Goal: Task Accomplishment & Management: Manage account settings

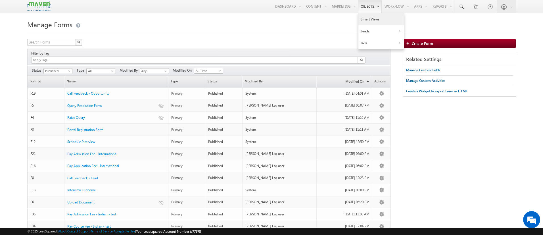
click at [364, 21] on link "Smart Views" at bounding box center [381, 19] width 45 height 12
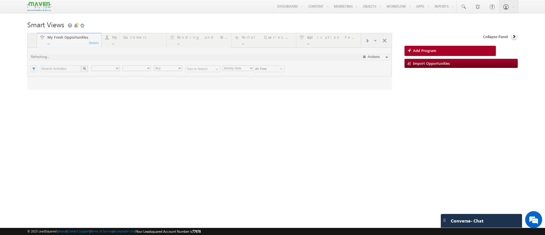
type input "Current User"
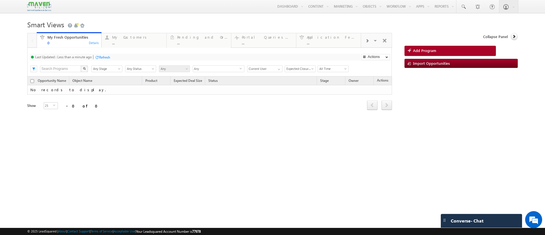
click at [368, 39] on span at bounding box center [367, 41] width 3 height 5
click at [368, 38] on div at bounding box center [367, 40] width 12 height 13
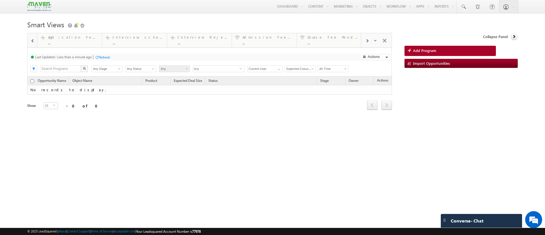
click at [368, 38] on div at bounding box center [367, 40] width 12 height 13
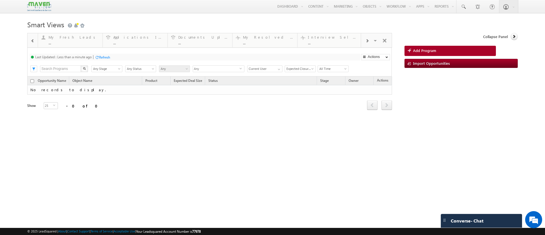
click at [368, 38] on div at bounding box center [367, 40] width 12 height 13
click at [368, 39] on span at bounding box center [367, 41] width 3 height 5
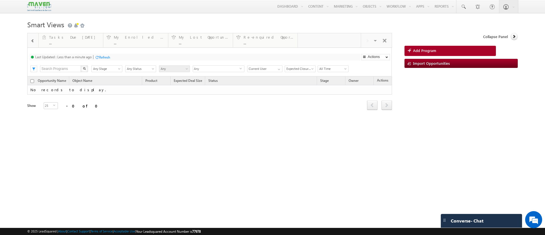
click at [368, 39] on div "Visible Tabs My Fresh Opportunities Default My Customers Default Pending and Ov…" at bounding box center [376, 40] width 31 height 14
